Goal: Find specific page/section: Find specific page/section

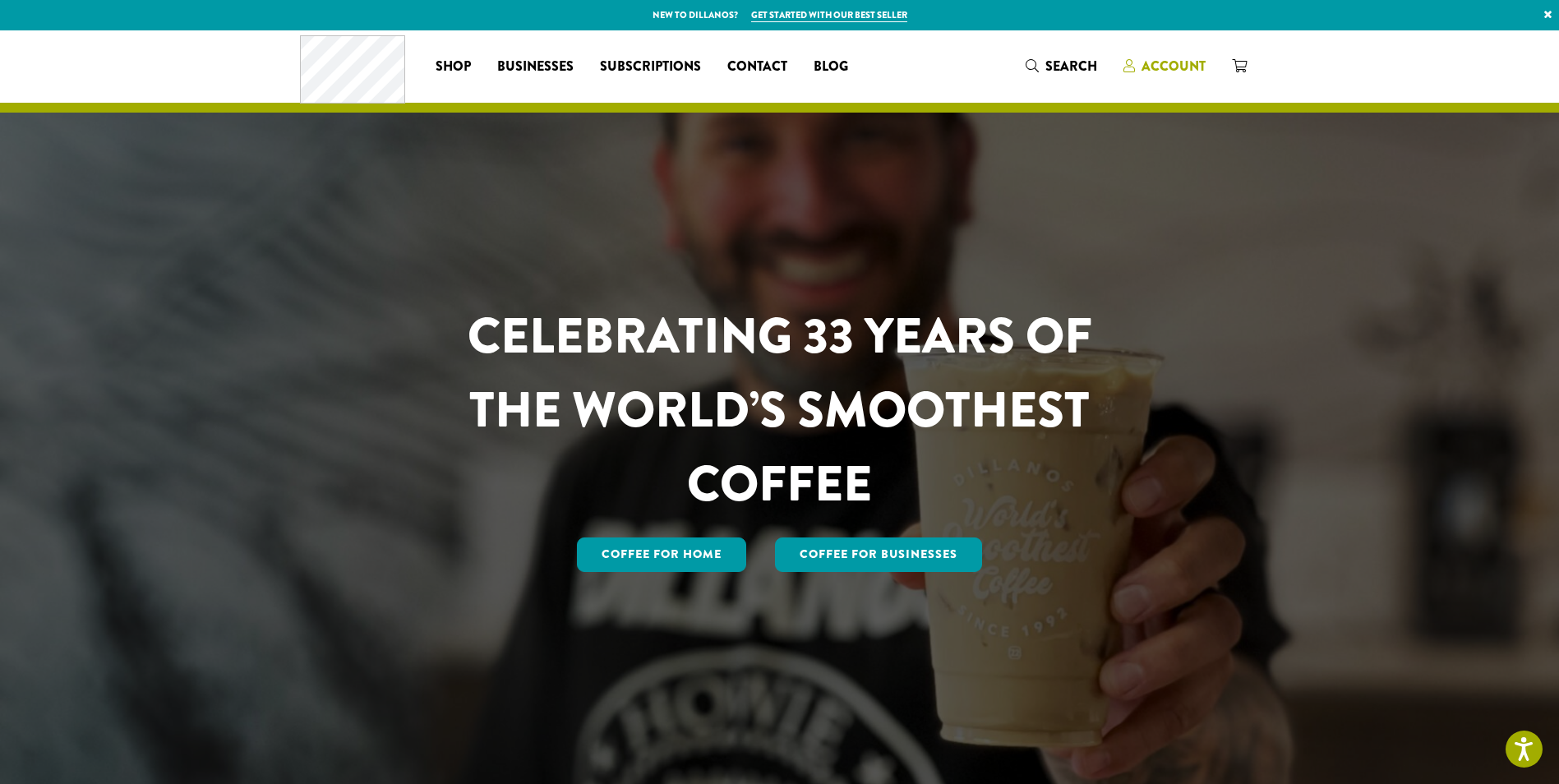
click at [1177, 72] on span "Account" at bounding box center [1173, 67] width 64 height 19
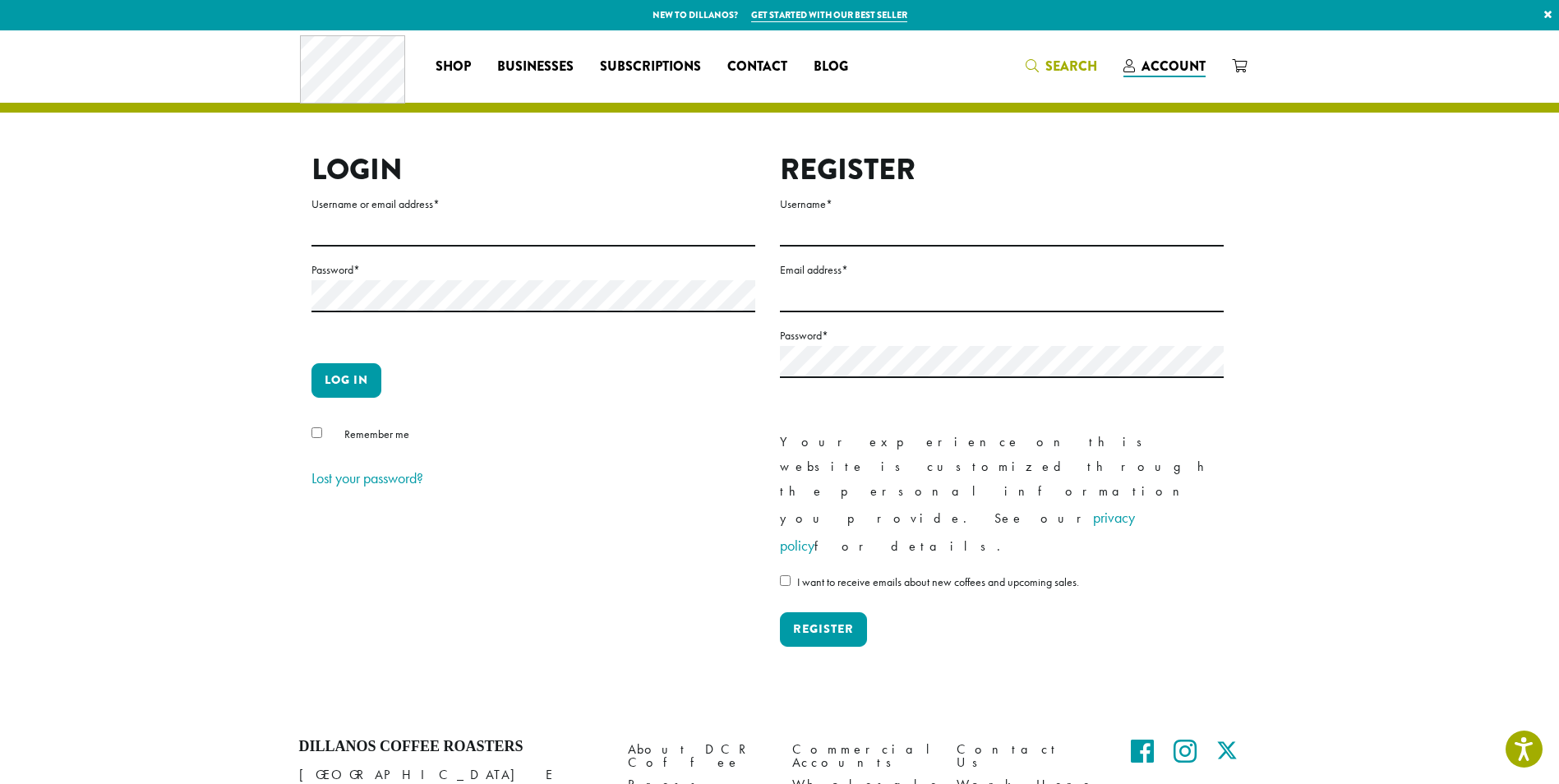
click at [1057, 70] on span "Search" at bounding box center [1071, 67] width 52 height 19
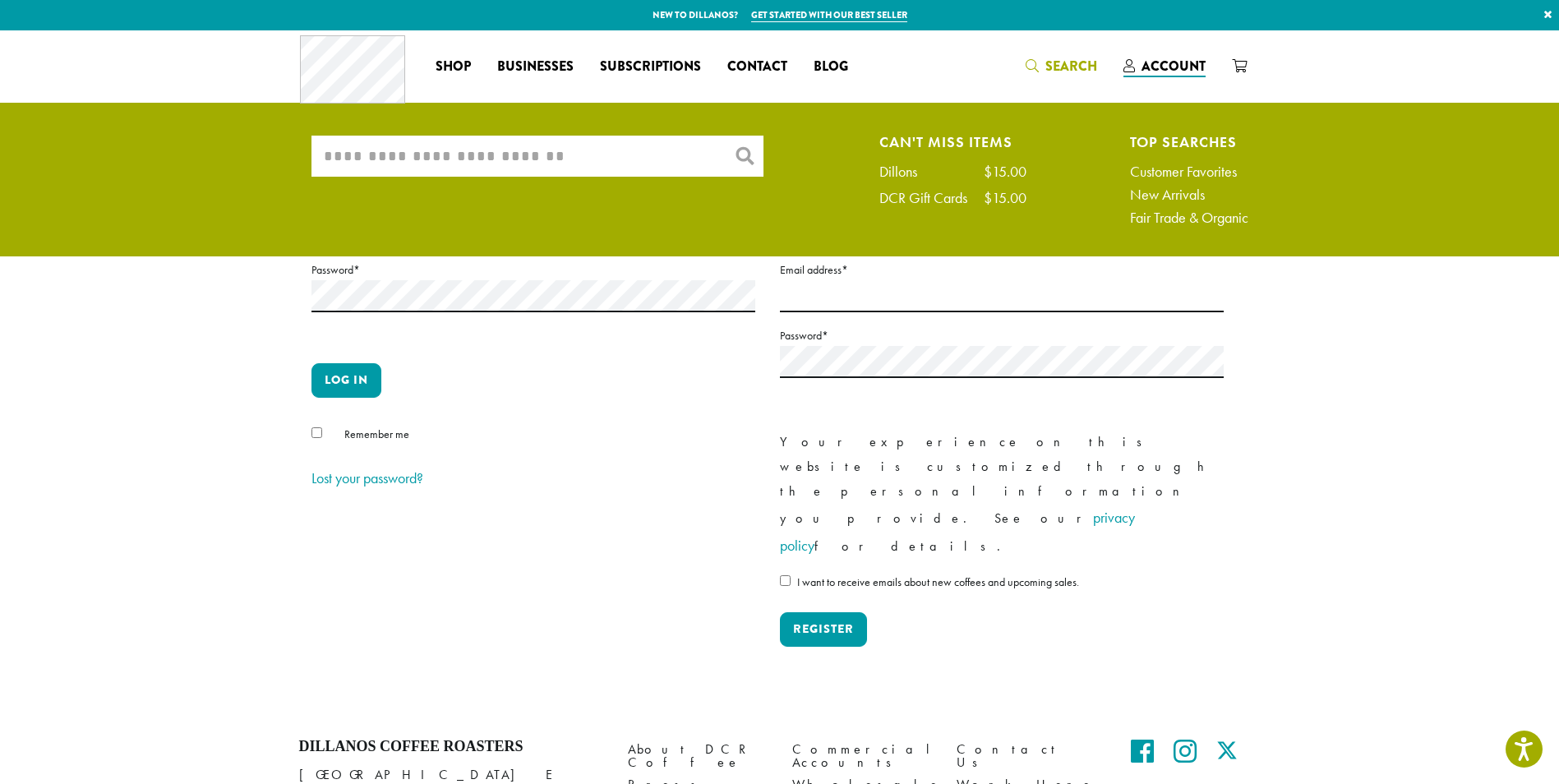
click at [603, 156] on input "What are you searching for?" at bounding box center [537, 156] width 452 height 41
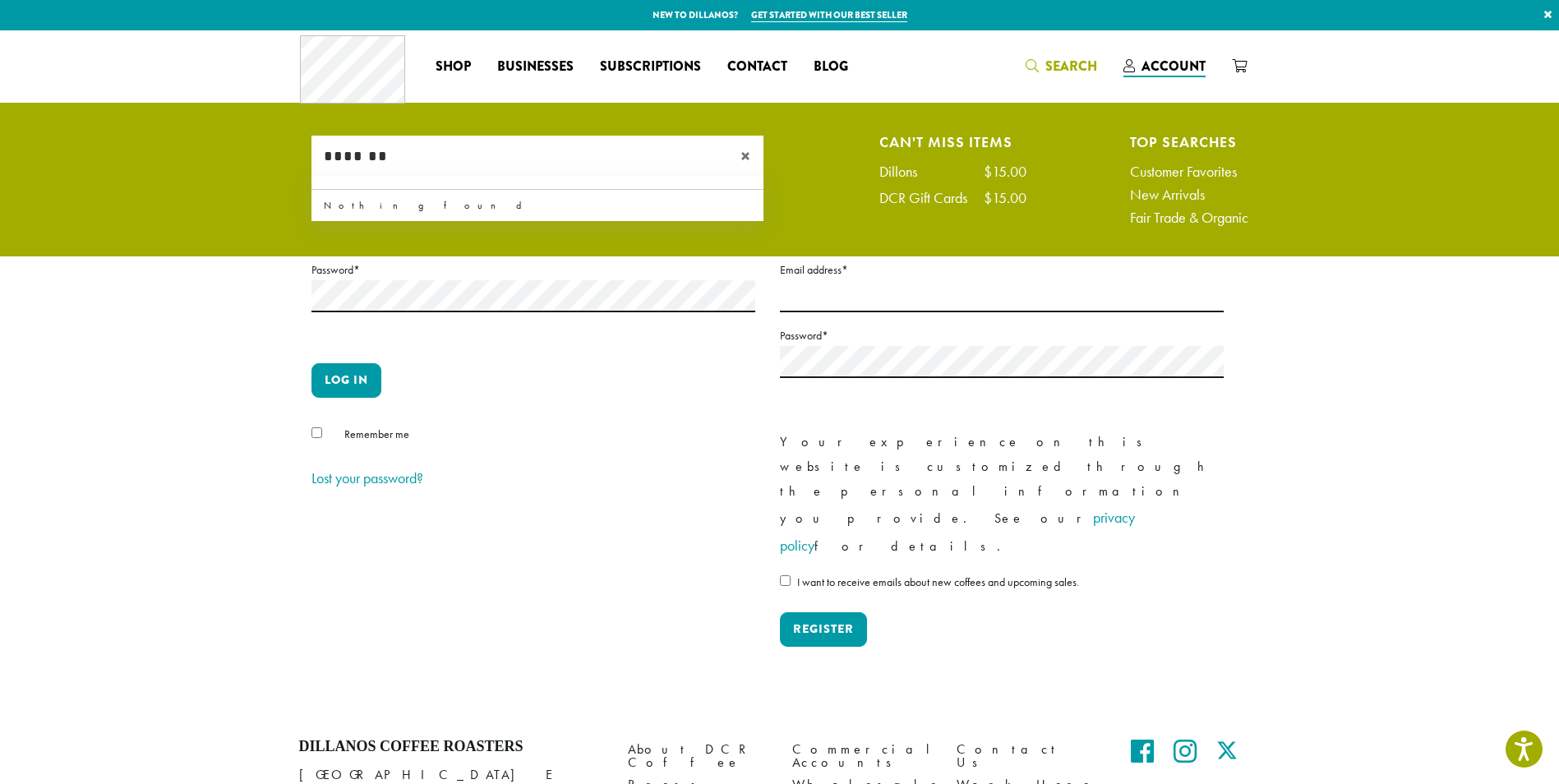
type input "*******"
